Goal: Find contact information: Find contact information

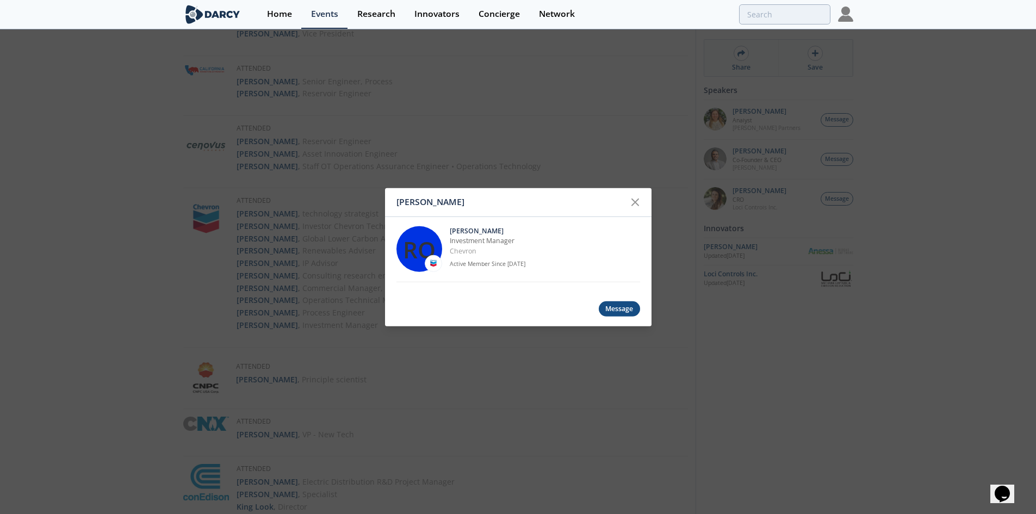
click at [723, 144] on div "[PERSON_NAME] RO [PERSON_NAME] Investment Manager Chevron Active Member Since […" at bounding box center [518, 257] width 1036 height 514
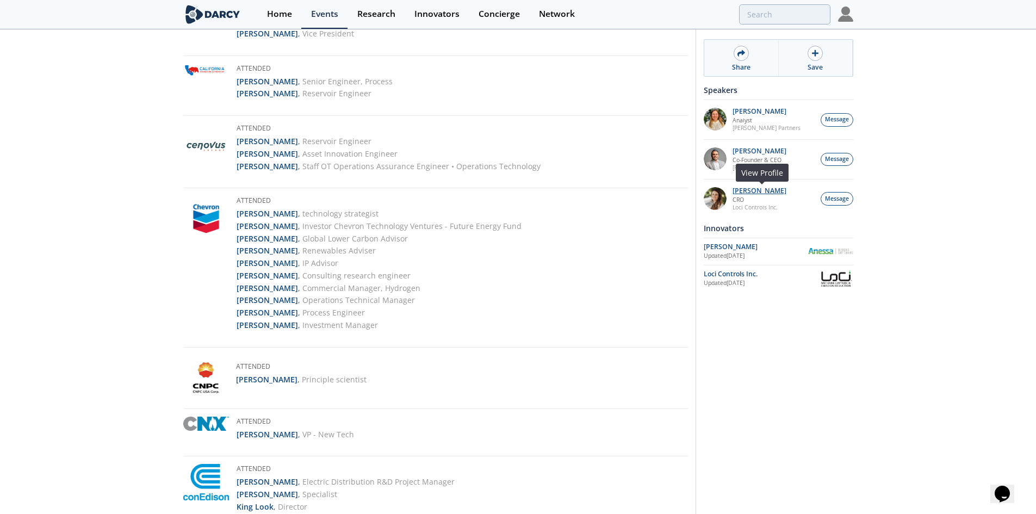
click at [756, 190] on p "[PERSON_NAME]" at bounding box center [759, 191] width 54 height 8
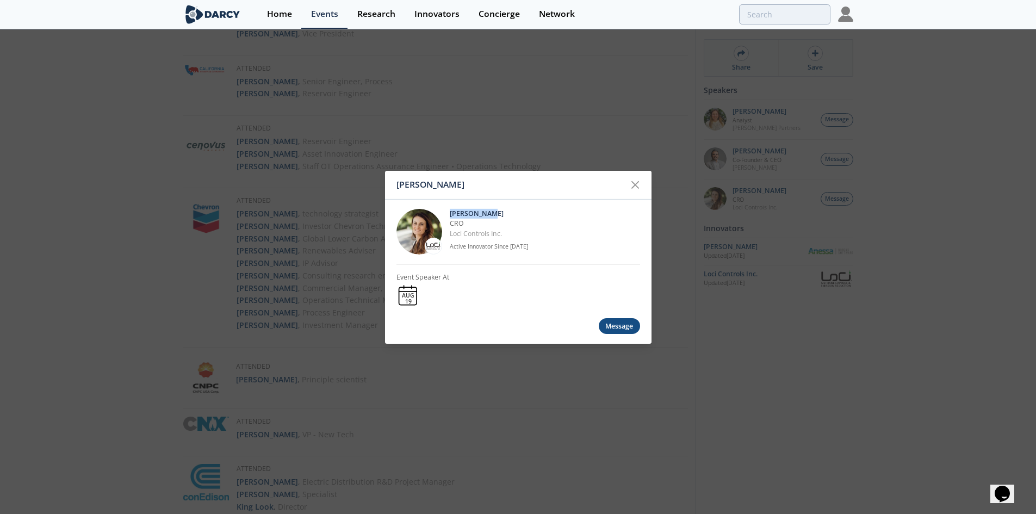
drag, startPoint x: 513, startPoint y: 212, endPoint x: 449, endPoint y: 210, distance: 64.2
click at [449, 210] on div "Nicole Neff CRO Loci Controls Inc. Active Innovator Since Aug. 2025" at bounding box center [518, 231] width 244 height 65
copy p "Nicole Neff"
drag, startPoint x: 541, startPoint y: 235, endPoint x: 450, endPoint y: 227, distance: 92.3
click at [450, 227] on div "Nicole Neff CRO Loci Controls Inc. Active Innovator Since Aug. 2025" at bounding box center [545, 232] width 190 height 46
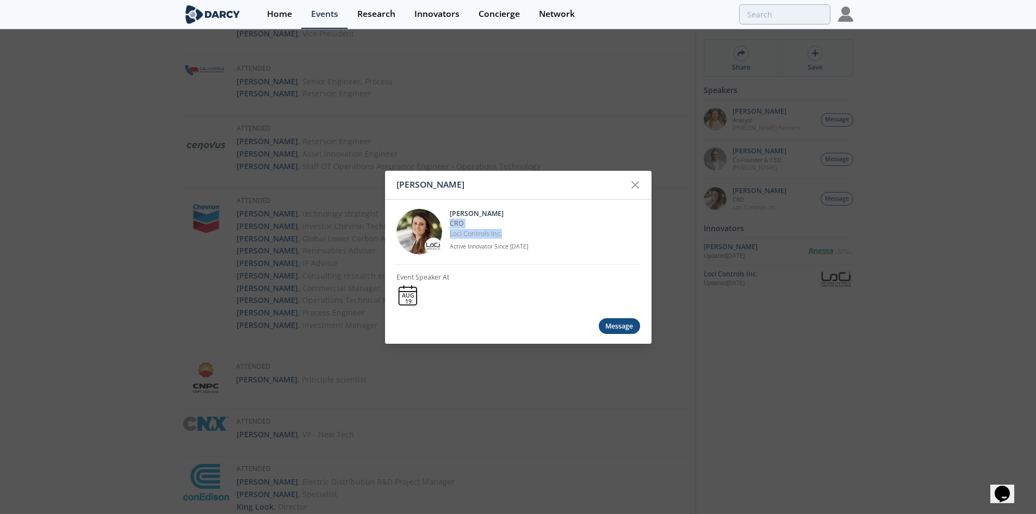
copy div "CRO Loci Controls Inc."
drag, startPoint x: 607, startPoint y: 113, endPoint x: 602, endPoint y: 103, distance: 11.7
click at [607, 113] on div "Nicole Neff Nicole Neff CRO Loci Controls Inc. Active Innovator Since Aug. 2025…" at bounding box center [518, 257] width 1036 height 514
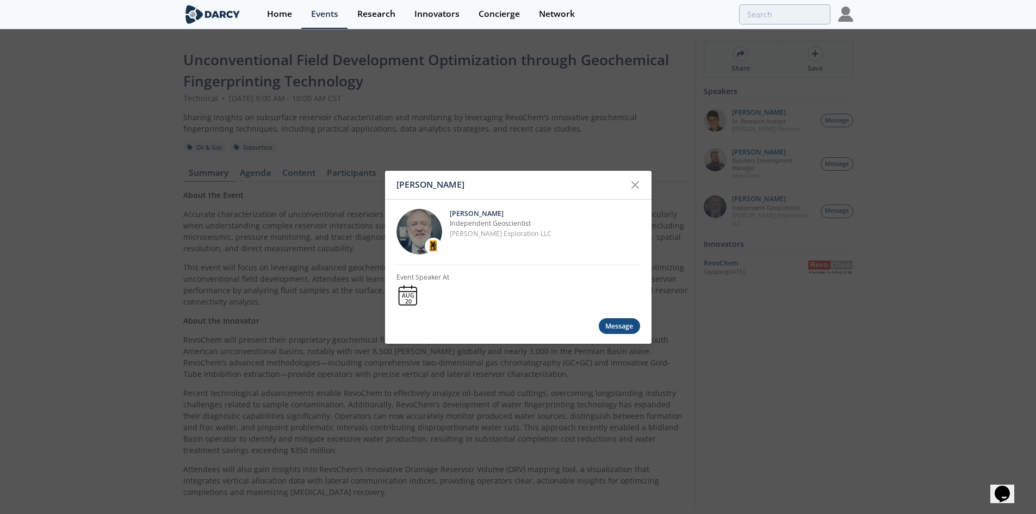
click at [519, 115] on div "[PERSON_NAME] [PERSON_NAME] Independent Geoscientist [PERSON_NAME] Exploration …" at bounding box center [518, 257] width 1036 height 514
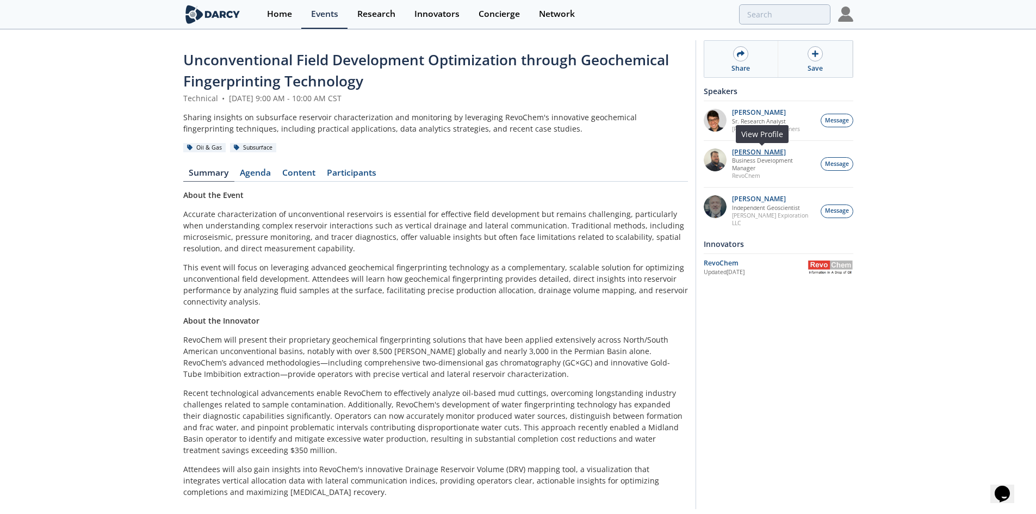
click at [779, 153] on p "[PERSON_NAME]" at bounding box center [773, 152] width 83 height 8
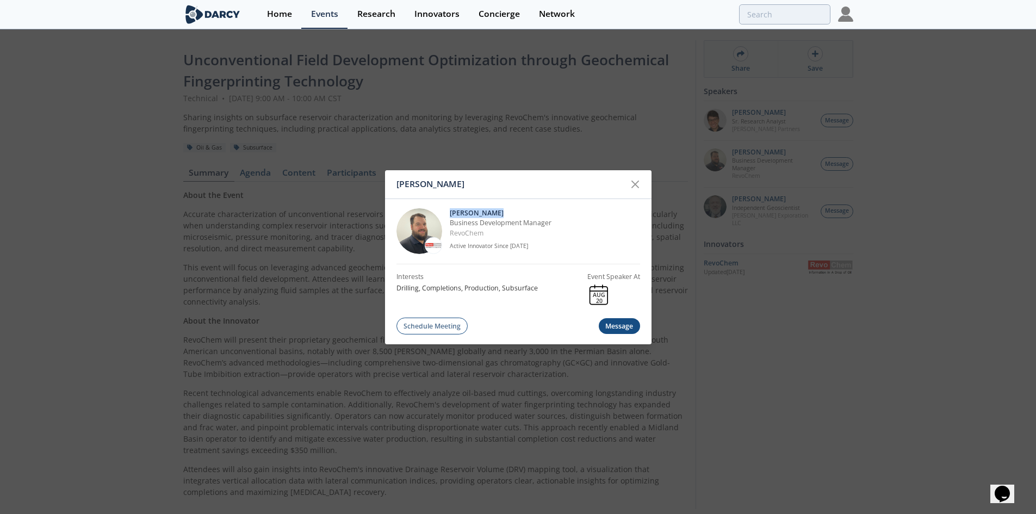
drag, startPoint x: 500, startPoint y: 213, endPoint x: 447, endPoint y: 215, distance: 52.8
click at [447, 215] on div "[PERSON_NAME] Business Development Manager RevoChem Active Innovator Since [DAT…" at bounding box center [518, 230] width 244 height 65
copy p "[PERSON_NAME]"
drag, startPoint x: 476, startPoint y: 239, endPoint x: 442, endPoint y: 232, distance: 35.0
click at [442, 232] on div "[PERSON_NAME] Business Development Manager RevoChem Active Innovator Since [DAT…" at bounding box center [518, 230] width 244 height 65
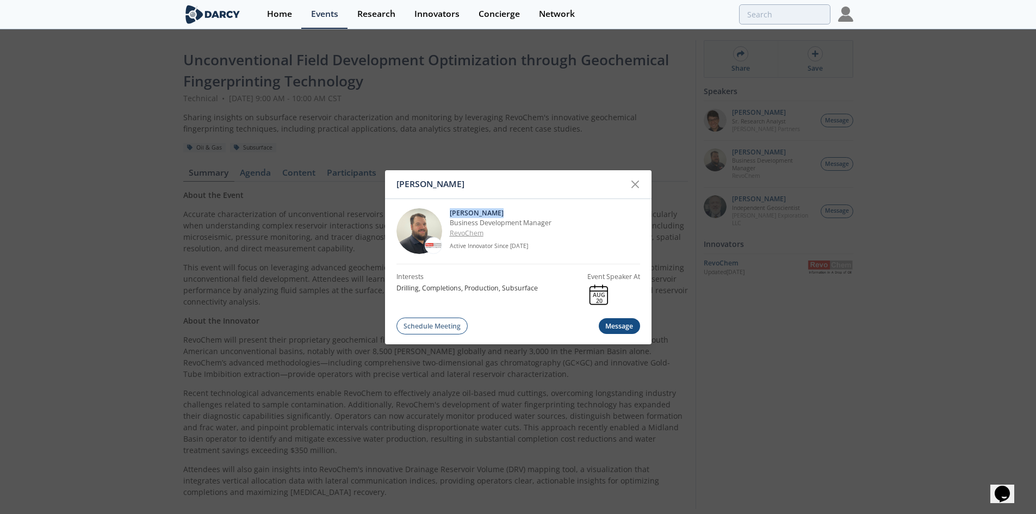
click at [505, 232] on p "RevoChem" at bounding box center [545, 233] width 190 height 10
click at [591, 231] on p "RevoChem" at bounding box center [545, 233] width 190 height 10
click at [541, 220] on p "Business Development Manager" at bounding box center [545, 223] width 190 height 10
drag, startPoint x: 488, startPoint y: 232, endPoint x: 447, endPoint y: 223, distance: 41.8
click at [447, 223] on div "[PERSON_NAME] Business Development Manager RevoChem Active Innovator Since [DAT…" at bounding box center [518, 230] width 244 height 65
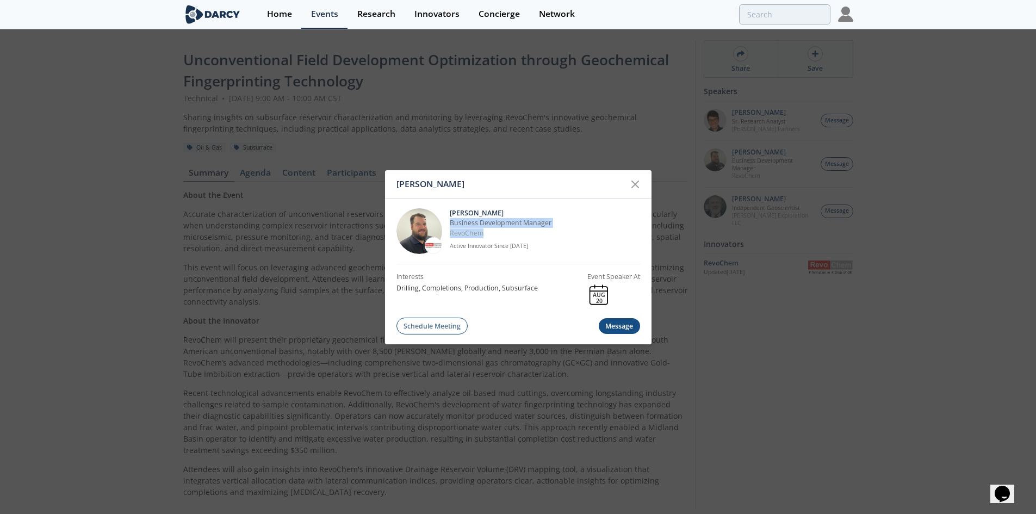
copy div "Business Development Manager RevoChem"
click at [589, 128] on div "[PERSON_NAME] [PERSON_NAME] Business Development Manager RevoChem Active Innova…" at bounding box center [518, 257] width 1036 height 514
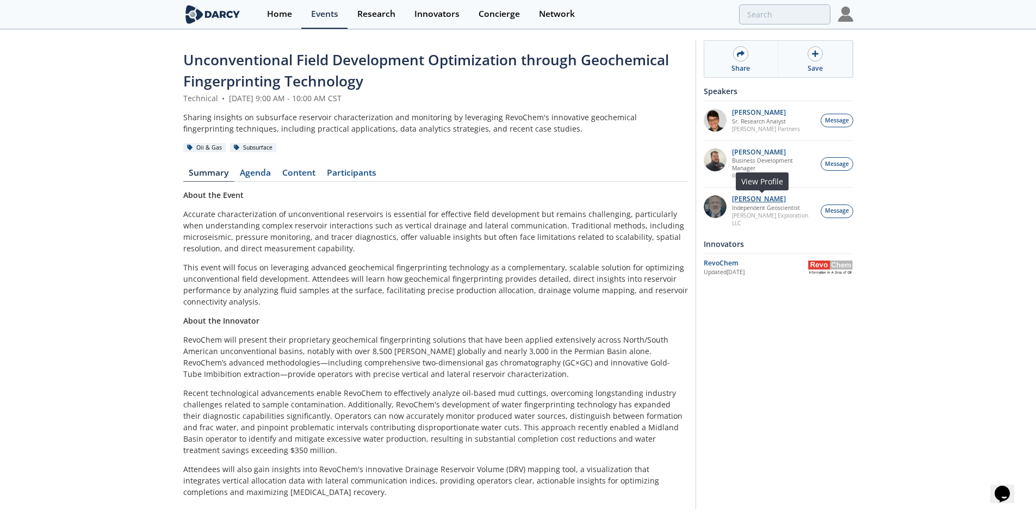
click at [753, 200] on p "[PERSON_NAME]" at bounding box center [773, 199] width 83 height 8
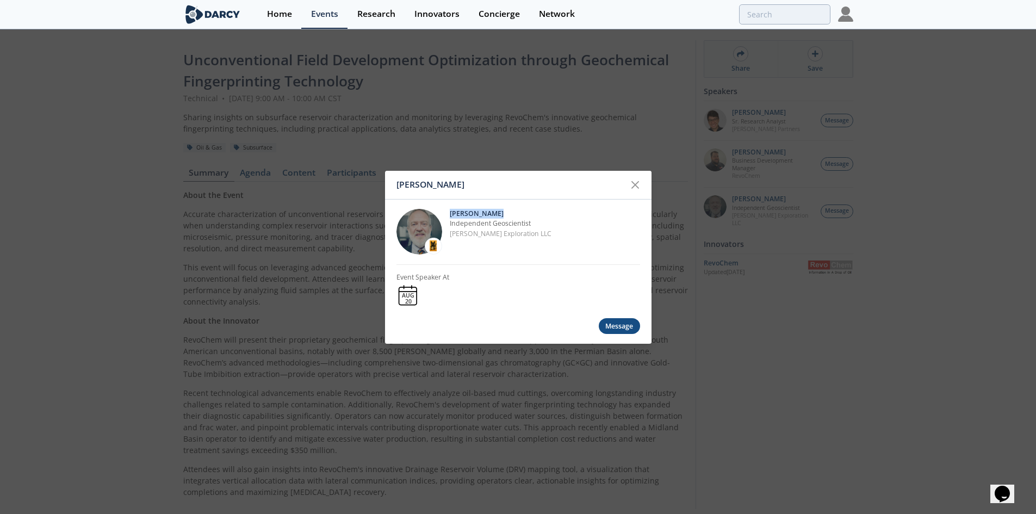
drag, startPoint x: 501, startPoint y: 209, endPoint x: 449, endPoint y: 210, distance: 52.8
click at [449, 210] on div "[PERSON_NAME] Independent Geoscientist [PERSON_NAME] Exploration LLC" at bounding box center [518, 231] width 244 height 65
copy p "[PERSON_NAME]"
drag, startPoint x: 530, startPoint y: 238, endPoint x: 446, endPoint y: 238, distance: 83.7
click at [446, 238] on div "[PERSON_NAME] Independent Geoscientist [PERSON_NAME] Exploration LLC" at bounding box center [518, 231] width 244 height 65
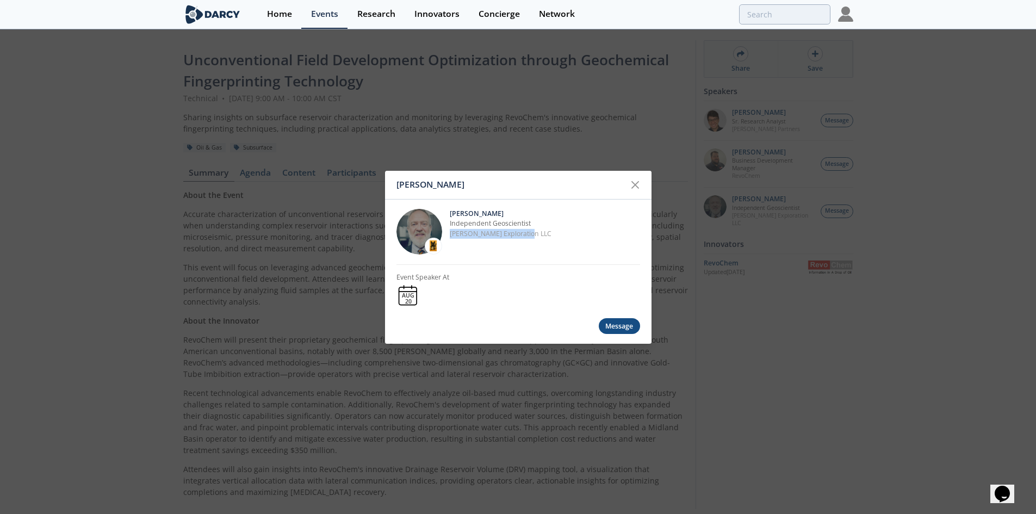
copy p "[PERSON_NAME] Exploration LLC"
